Goal: Navigation & Orientation: Find specific page/section

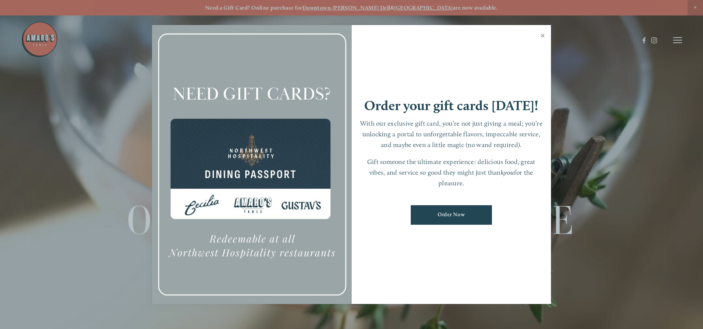
click at [543, 35] on link "Close" at bounding box center [542, 36] width 14 height 21
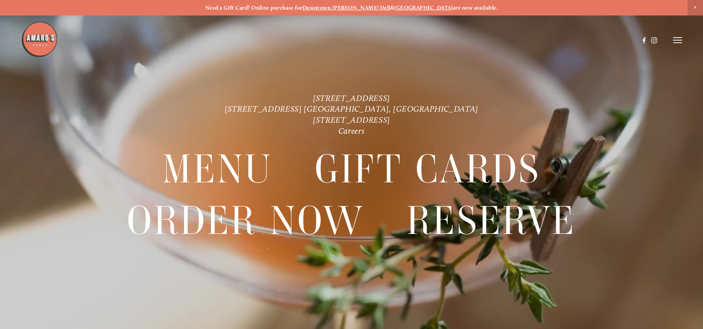
click at [673, 37] on icon at bounding box center [677, 40] width 9 height 7
click at [519, 40] on span "Menu" at bounding box center [522, 40] width 15 height 7
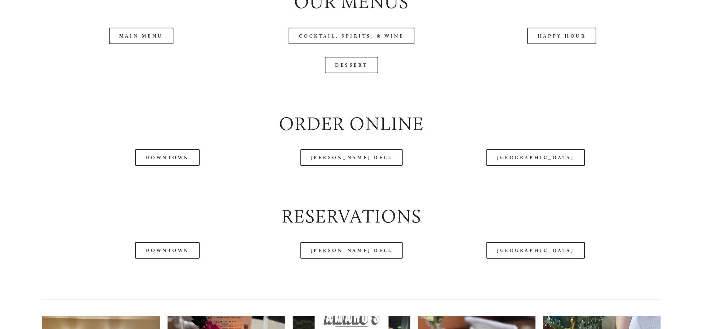
scroll to position [885, 0]
click at [138, 59] on header "Menu Order Now Visit Gallery 0" at bounding box center [351, 22] width 661 height 80
click at [149, 57] on header "Menu Order Now Visit Gallery 0" at bounding box center [351, 22] width 661 height 80
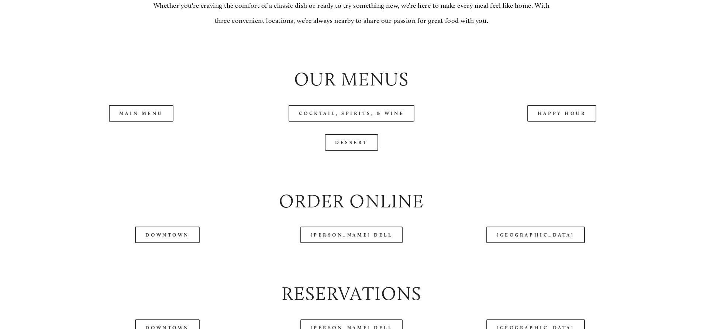
scroll to position [811, 0]
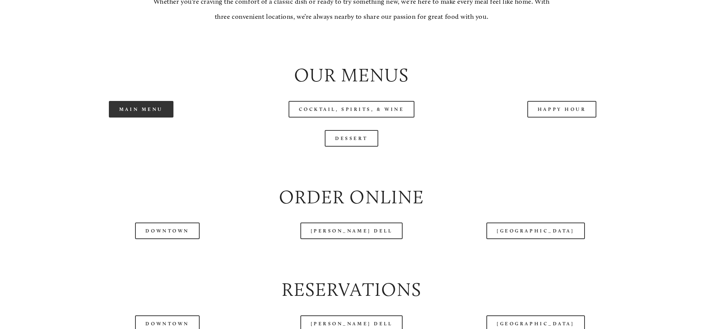
click at [159, 118] on link "Main Menu" at bounding box center [141, 109] width 65 height 17
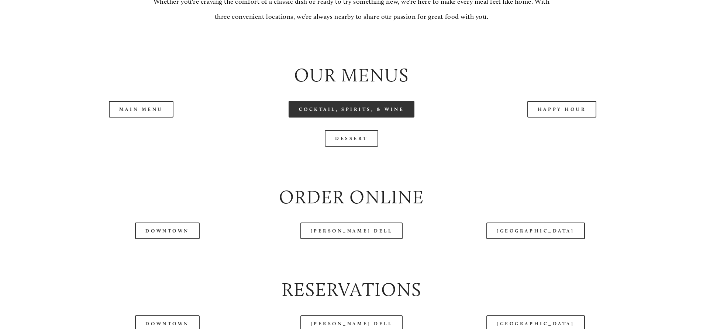
click at [331, 118] on link "Cocktail, Spirits, & Wine" at bounding box center [351, 109] width 126 height 17
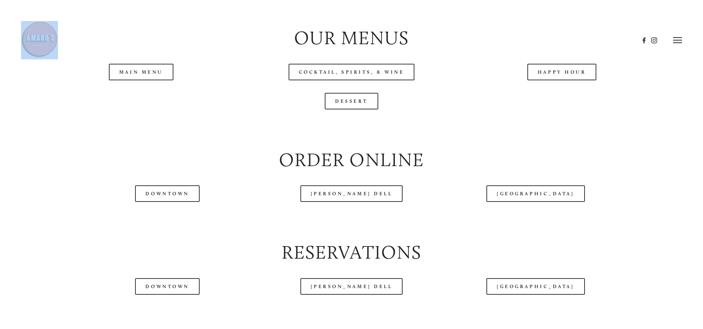
scroll to position [848, 0]
click at [560, 81] on link "Happy Hour" at bounding box center [561, 72] width 69 height 17
